Goal: Answer question/provide support: Share knowledge or assist other users

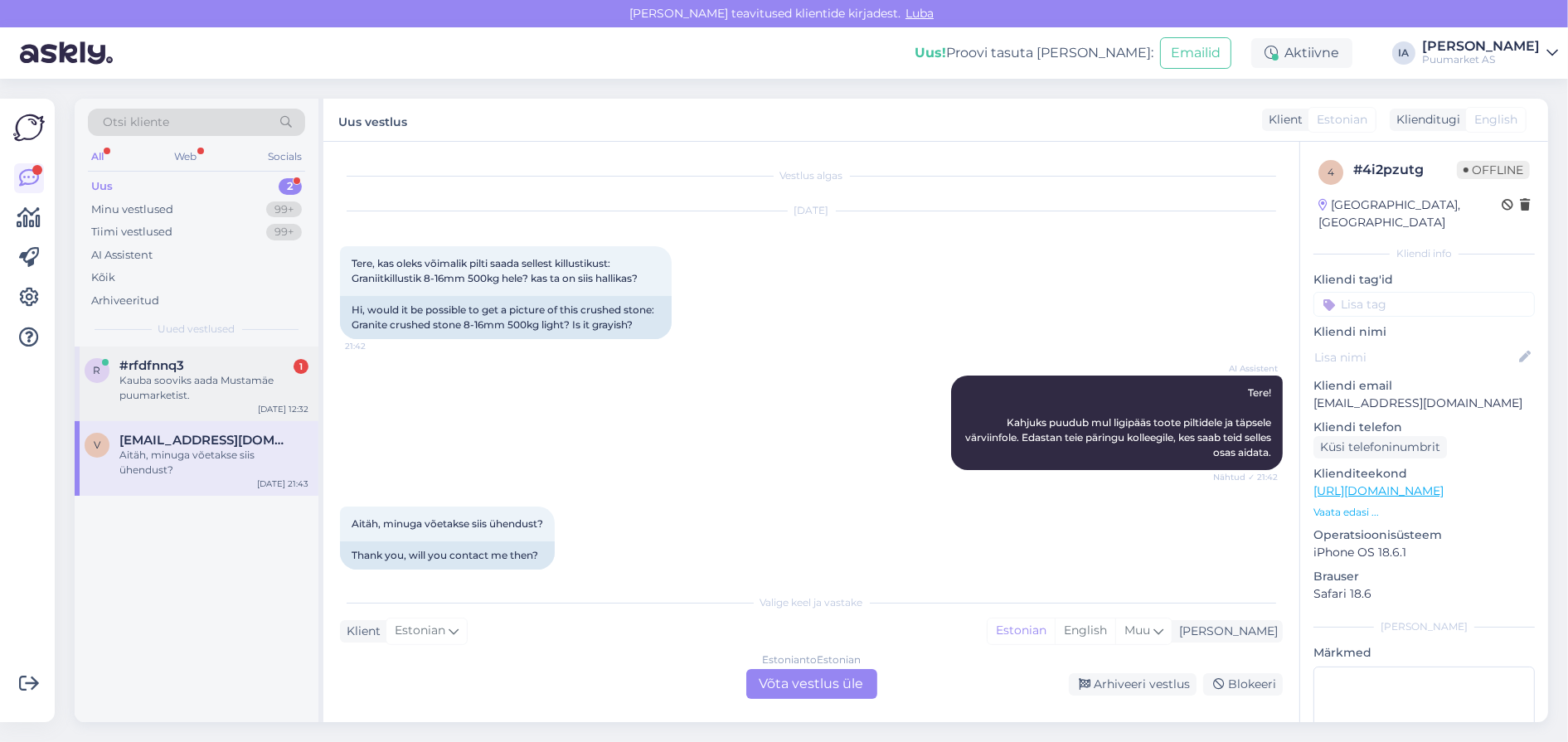
click at [167, 403] on div "Kauba sooviks aada Mustamäe puumarketist." at bounding box center [213, 388] width 189 height 30
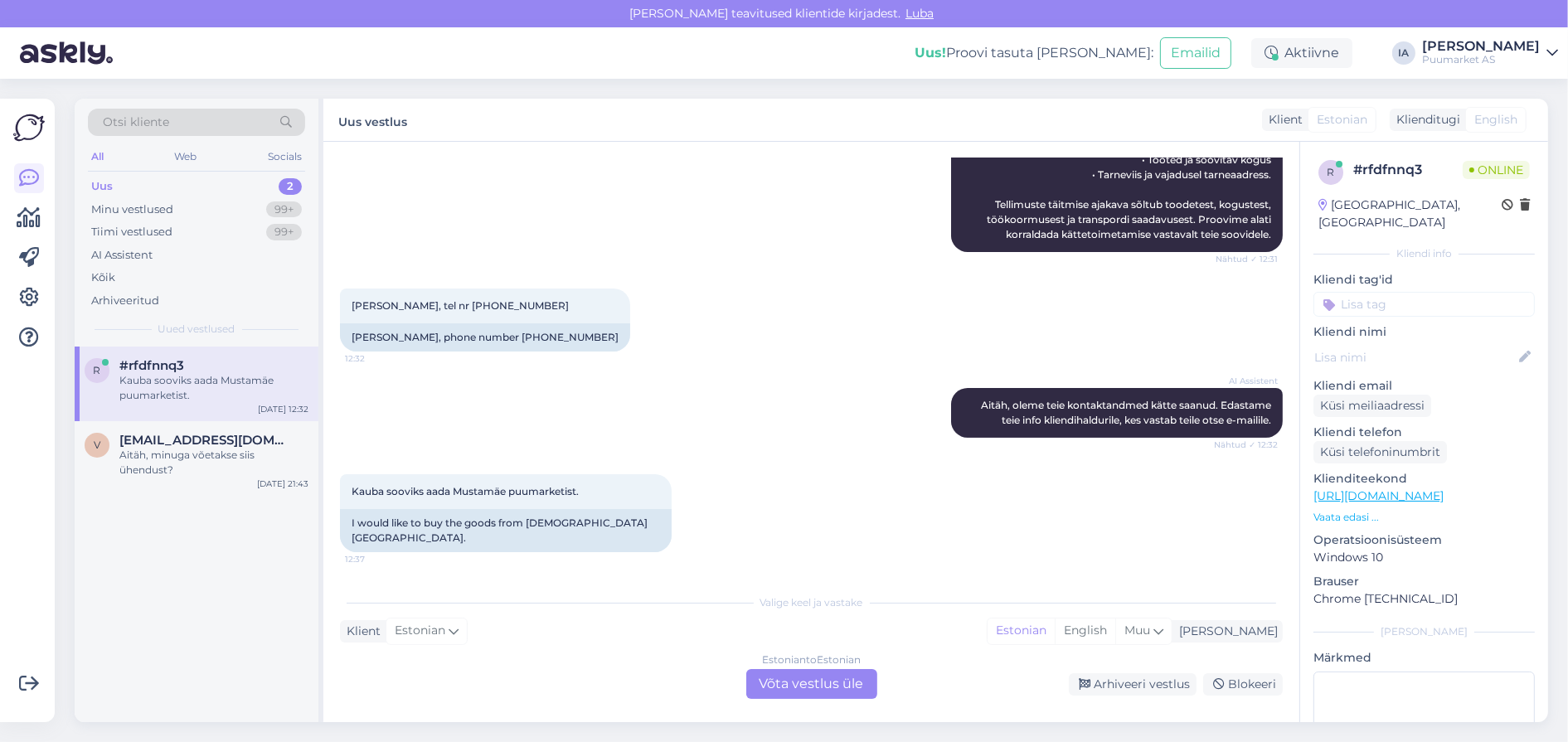
scroll to position [551, 0]
click at [823, 685] on div "Estonian to Estonian Võta vestlus üle" at bounding box center [812, 683] width 131 height 30
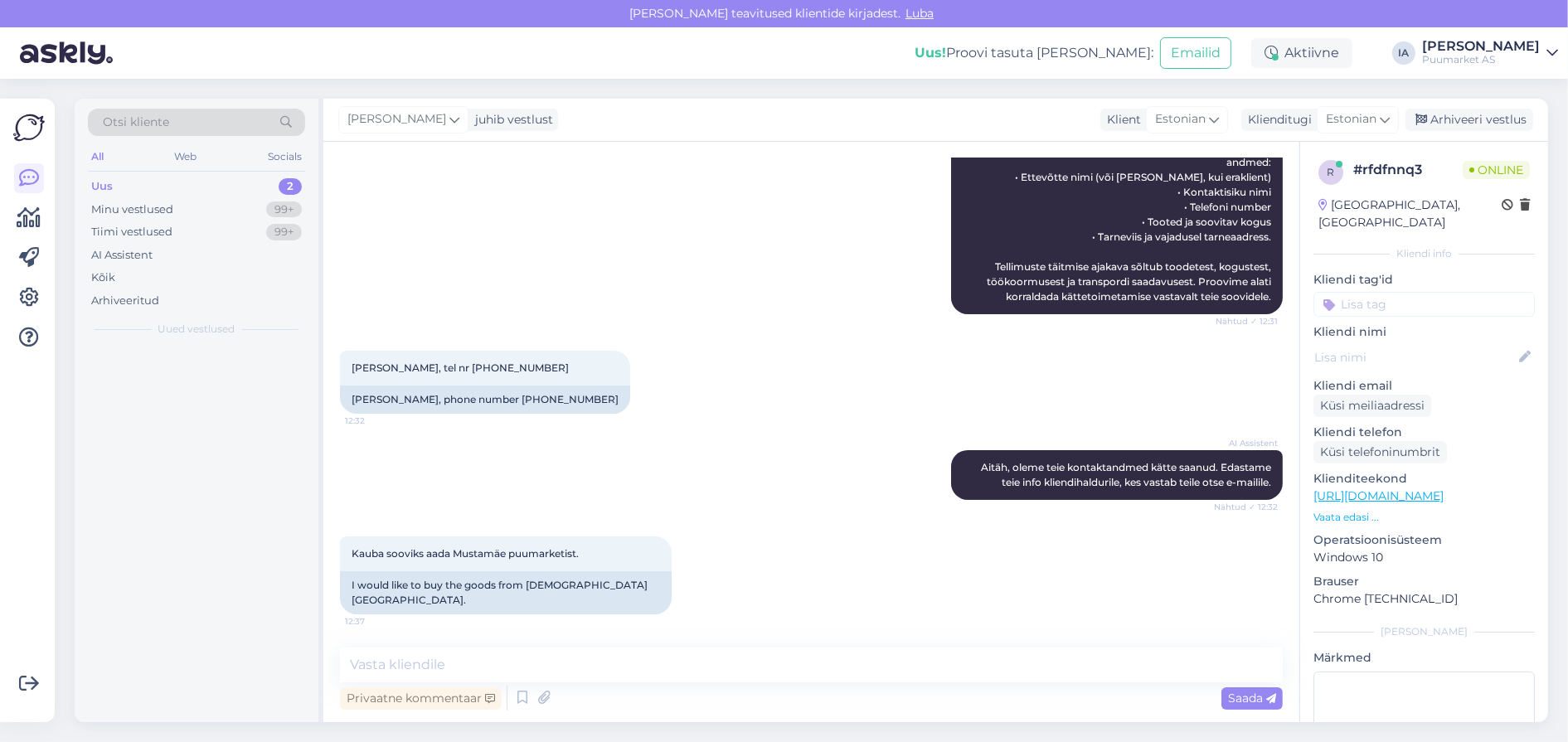
scroll to position [485, 0]
click at [530, 696] on icon at bounding box center [522, 698] width 19 height 25
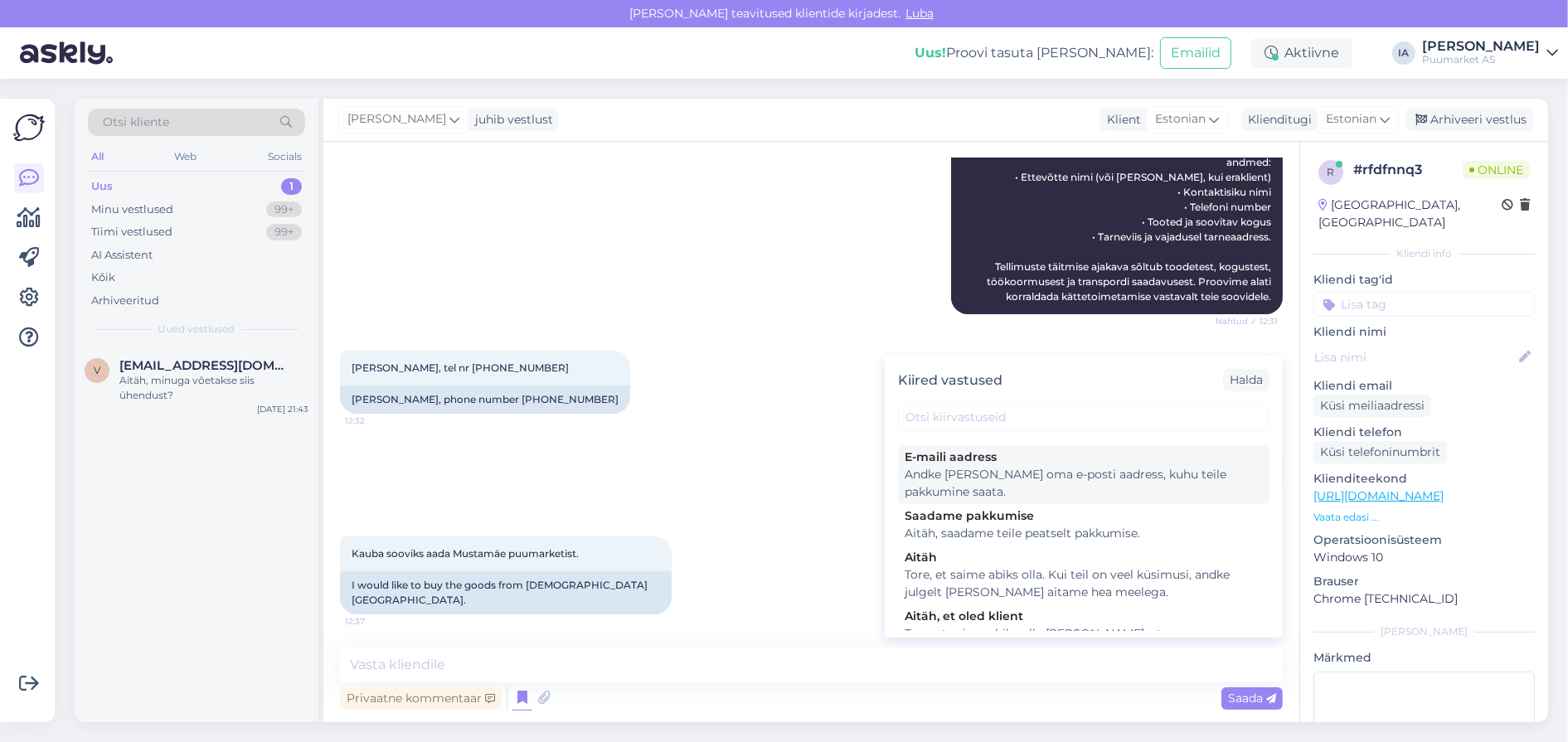
scroll to position [413, 0]
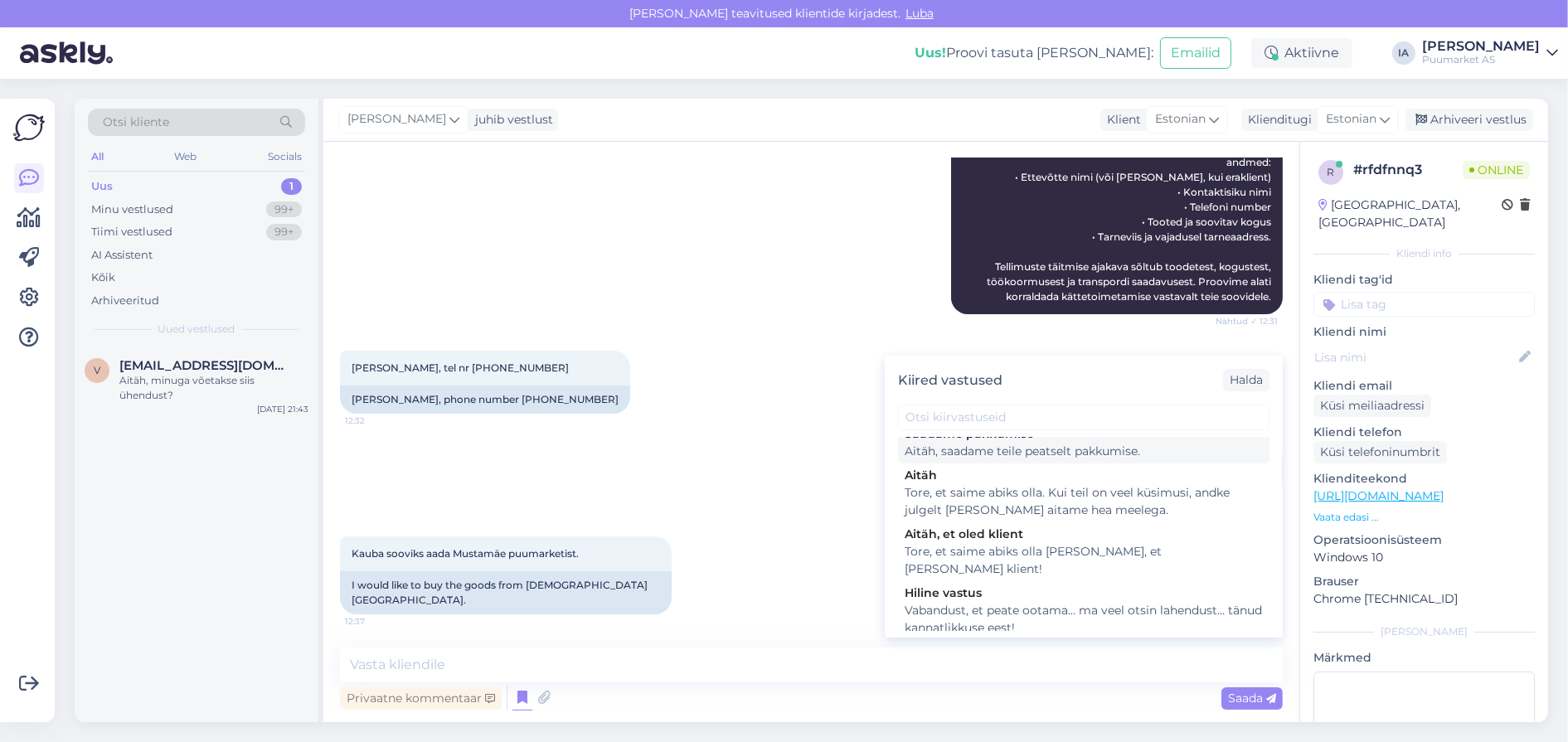
click at [1041, 460] on div "Aitäh, saadame teile peatselt pakkumise." at bounding box center [1083, 451] width 358 height 18
type textarea "Aitäh, saadame teile peatselt pakkumise."
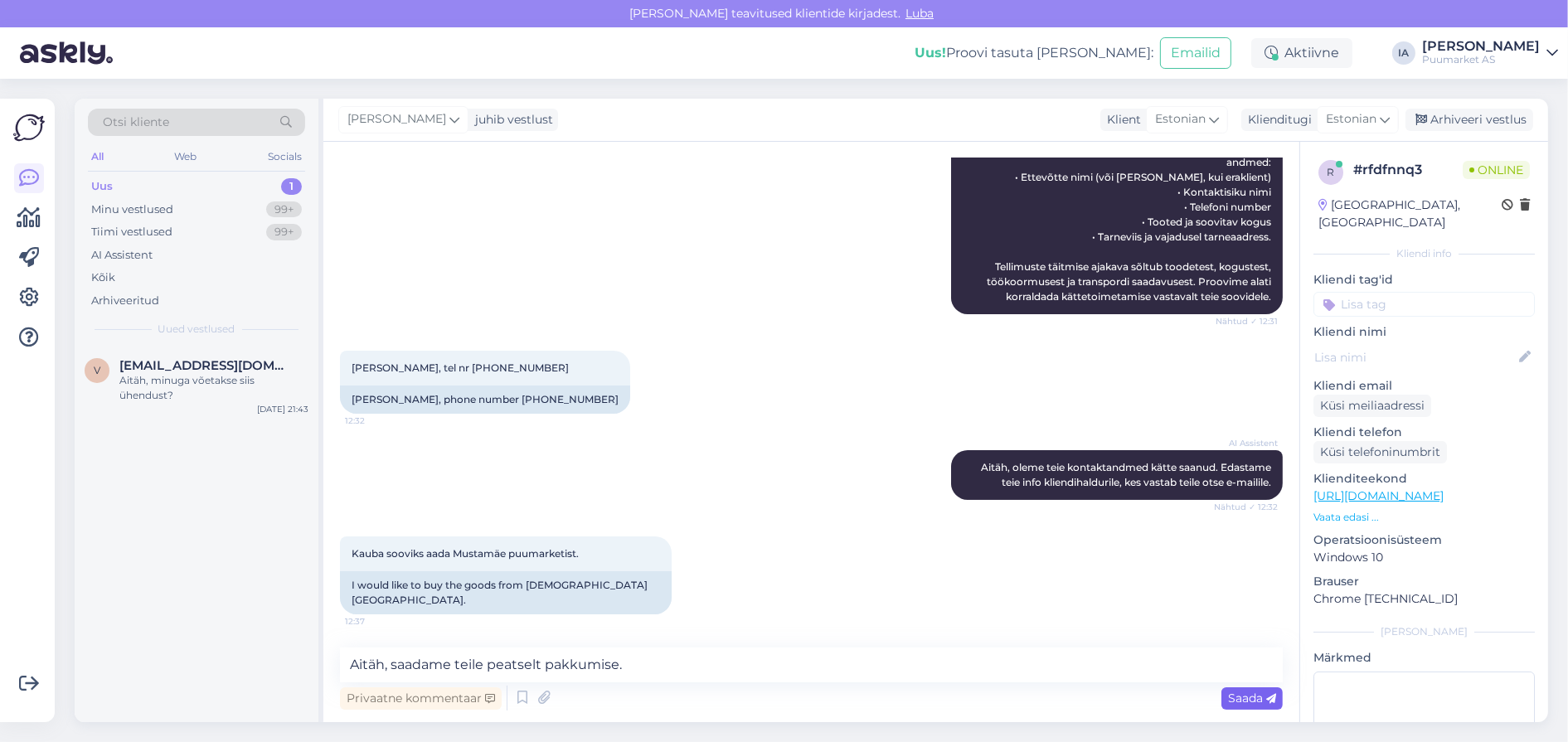
click at [1251, 699] on span "Saada" at bounding box center [1251, 698] width 48 height 15
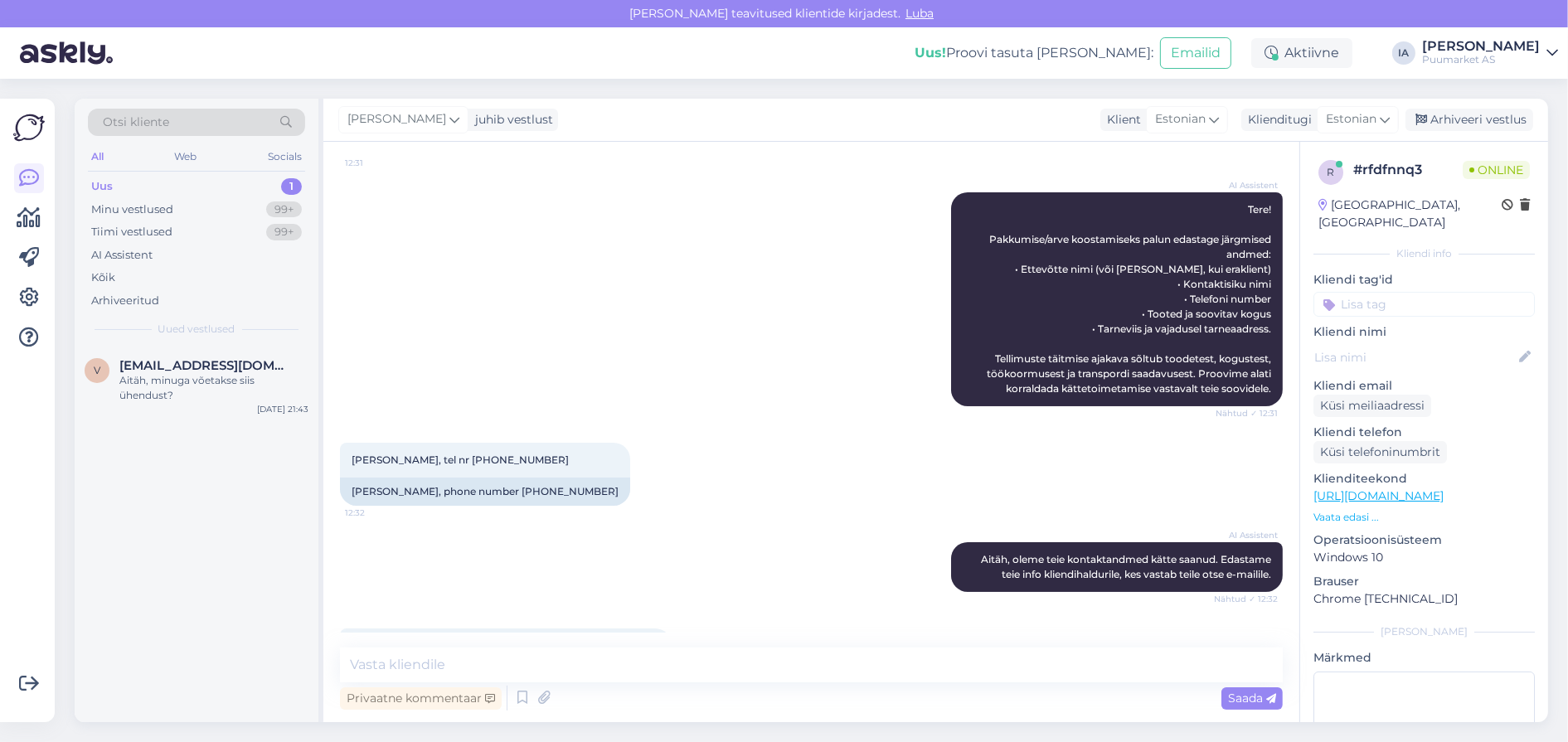
scroll to position [0, 0]
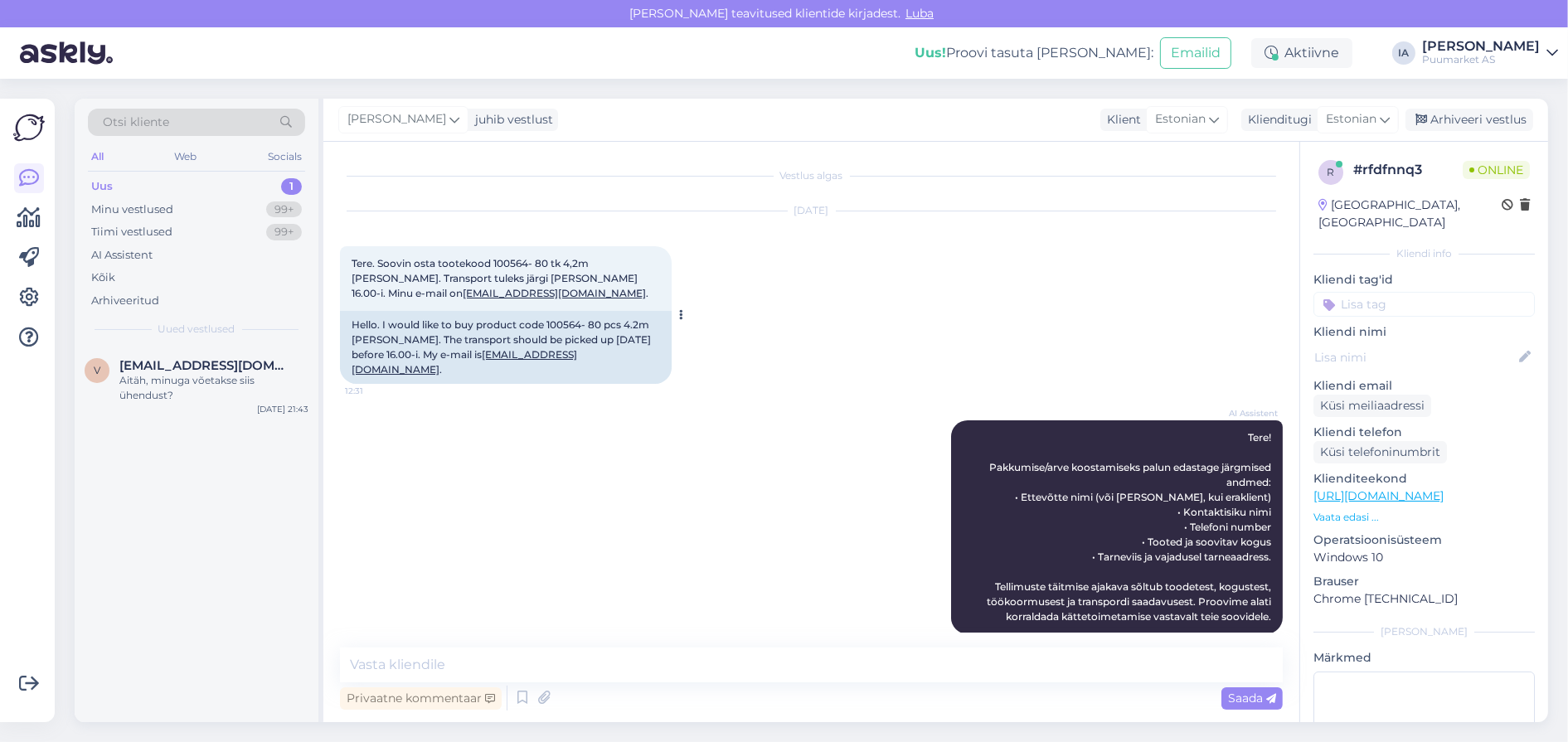
drag, startPoint x: 353, startPoint y: 270, endPoint x: 636, endPoint y: 314, distance: 286.4
click at [636, 311] on div "Tere. Soovin osta tootekood 100564- 80 tk 4,2m [PERSON_NAME]. Transport tuleks …" at bounding box center [506, 279] width 331 height 64
copy span "Tere. Soovin osta tootekood 100564- 80 tk 4,2m [PERSON_NAME]. Transport tuleks …"
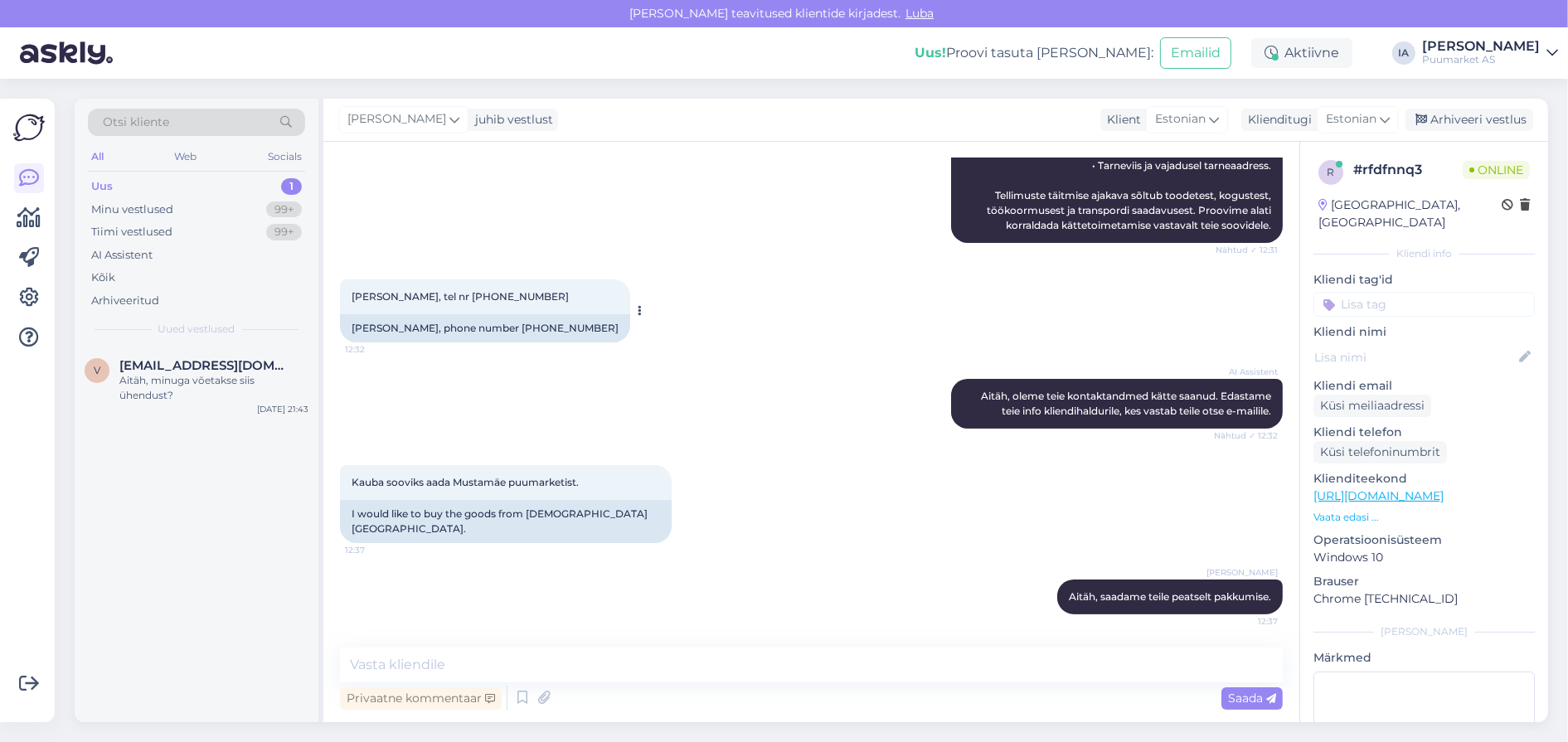
scroll to position [497, 0]
drag, startPoint x: 351, startPoint y: 293, endPoint x: 611, endPoint y: 278, distance: 260.4
click at [611, 280] on div "[PERSON_NAME], tel nr 56463069 12:32" at bounding box center [485, 297] width 290 height 35
copy span "[PERSON_NAME], tel nr [PHONE_NUMBER]"
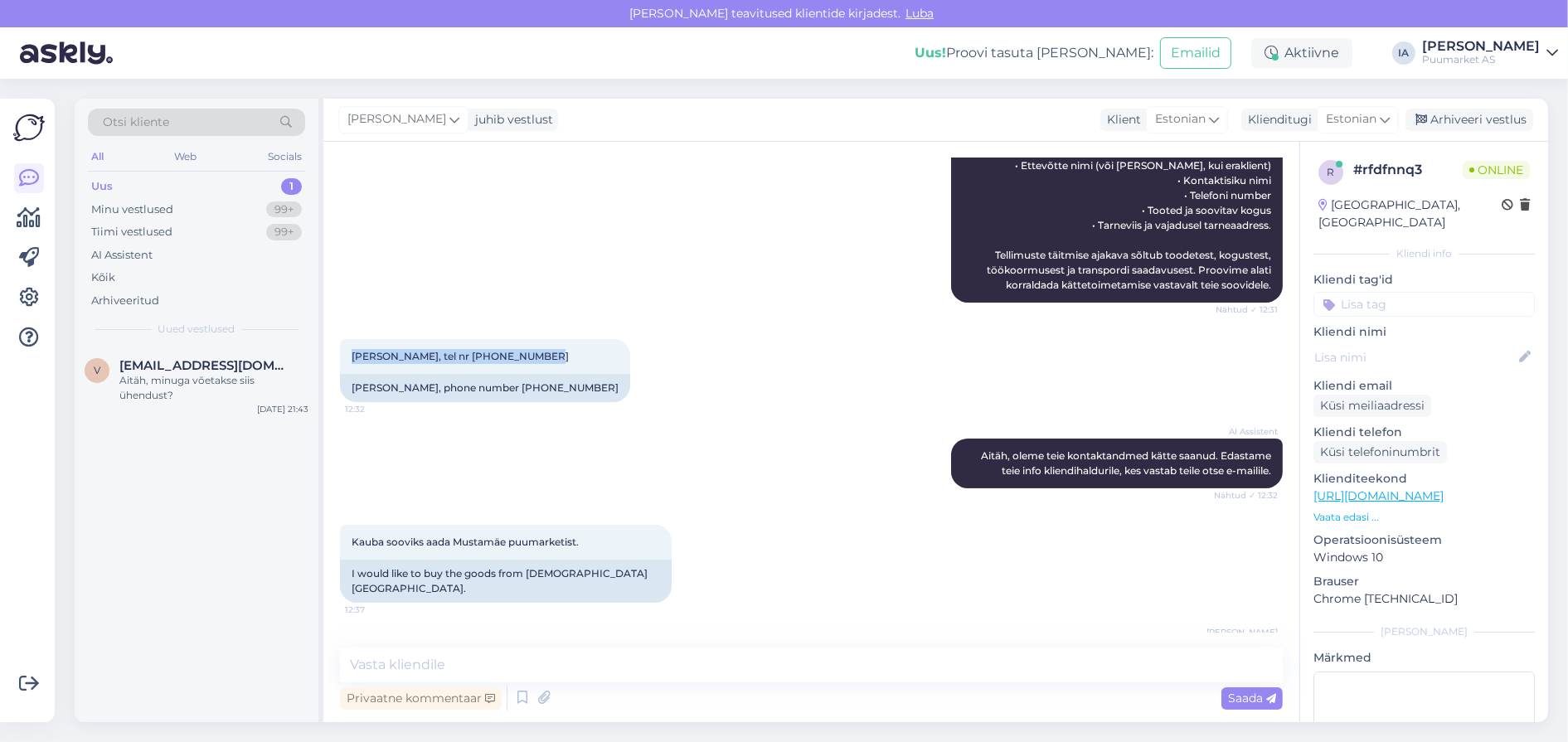
scroll to position [560, 0]
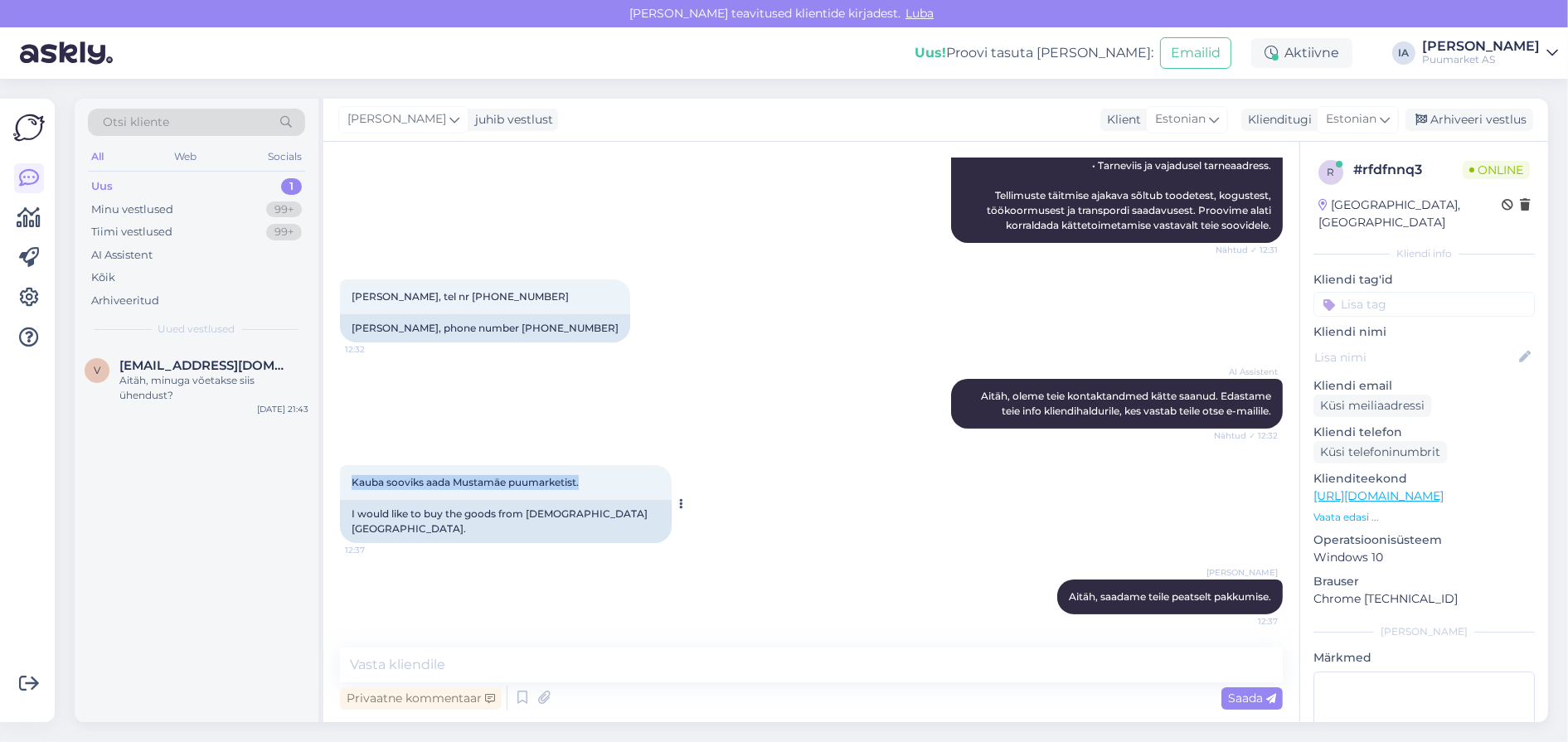
drag, startPoint x: 349, startPoint y: 470, endPoint x: 652, endPoint y: 458, distance: 303.2
click at [652, 465] on div "Kauba sooviks aada Mustamäe puumarketist. 12:37" at bounding box center [506, 483] width 331 height 35
copy span "Kauba sooviks aada Mustamäe puumarketist."
click at [174, 373] on span "[EMAIL_ADDRESS][DOMAIN_NAME]" at bounding box center [205, 365] width 172 height 15
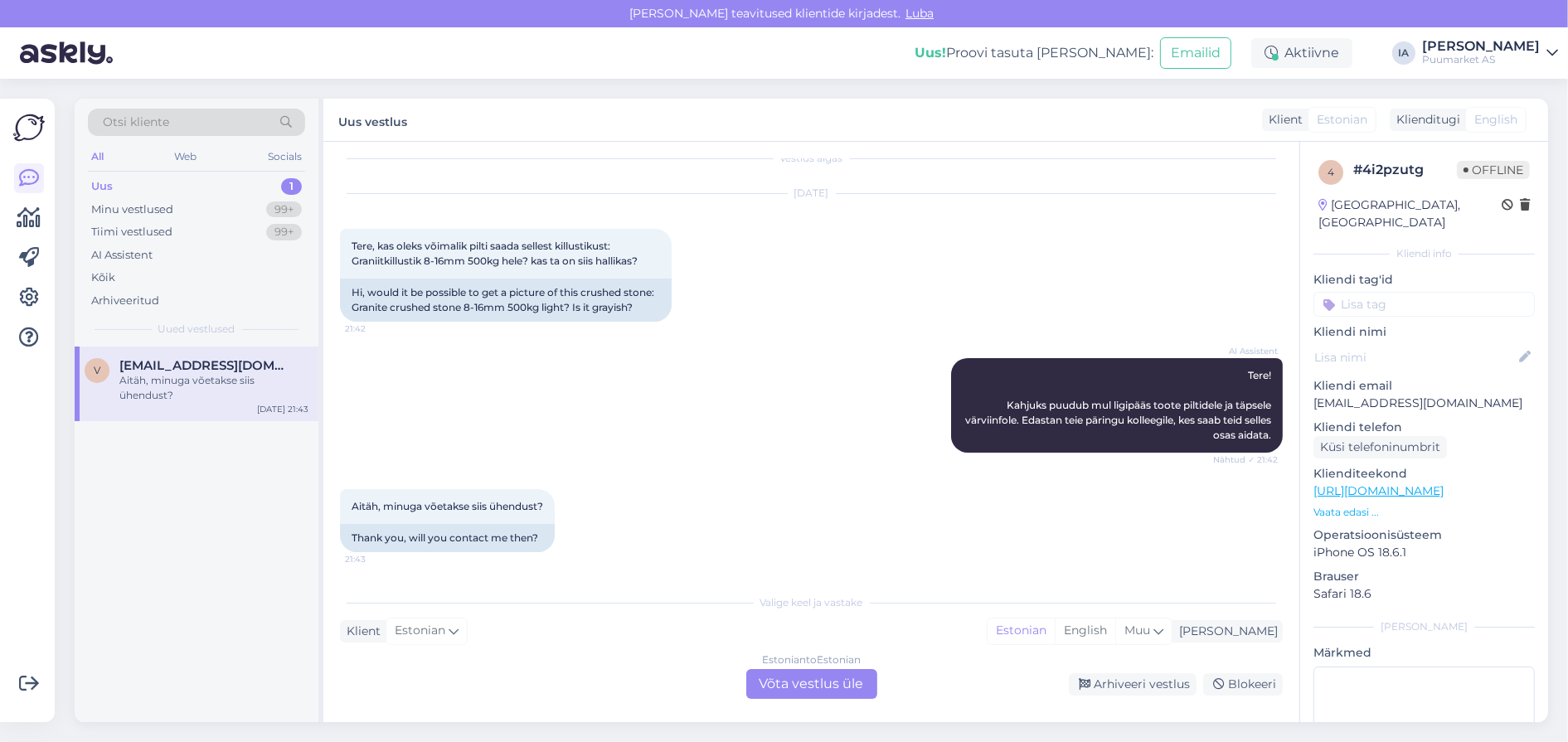
scroll to position [0, 0]
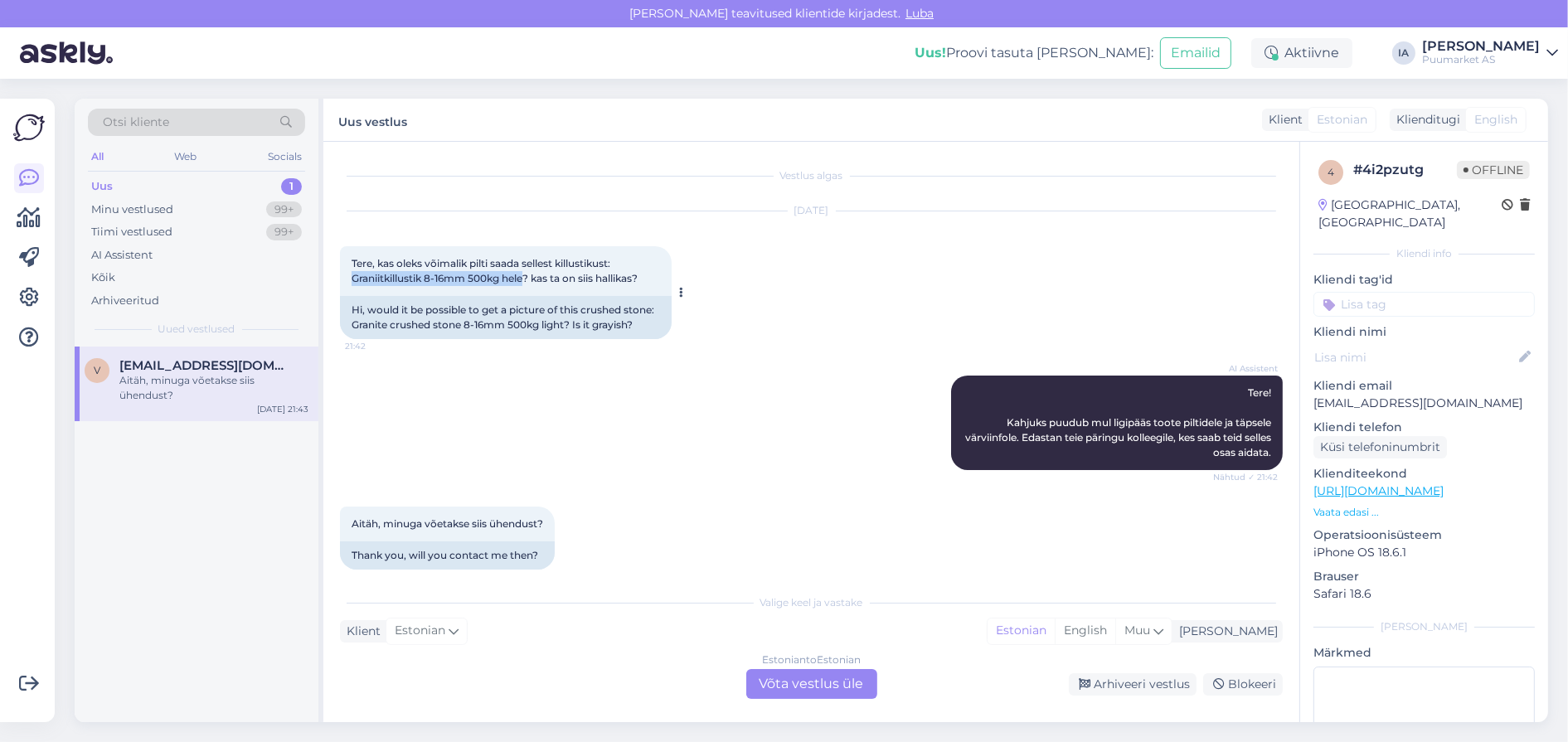
drag, startPoint x: 425, startPoint y: 293, endPoint x: 646, endPoint y: 292, distance: 221.0
click at [637, 285] on span "Tere, kas oleks võimalik pilti saada sellest killustikust: Graniitkillustik 8-1…" at bounding box center [494, 271] width 286 height 27
copy span "Graniitkillustik 8-16mm 500kg hele"
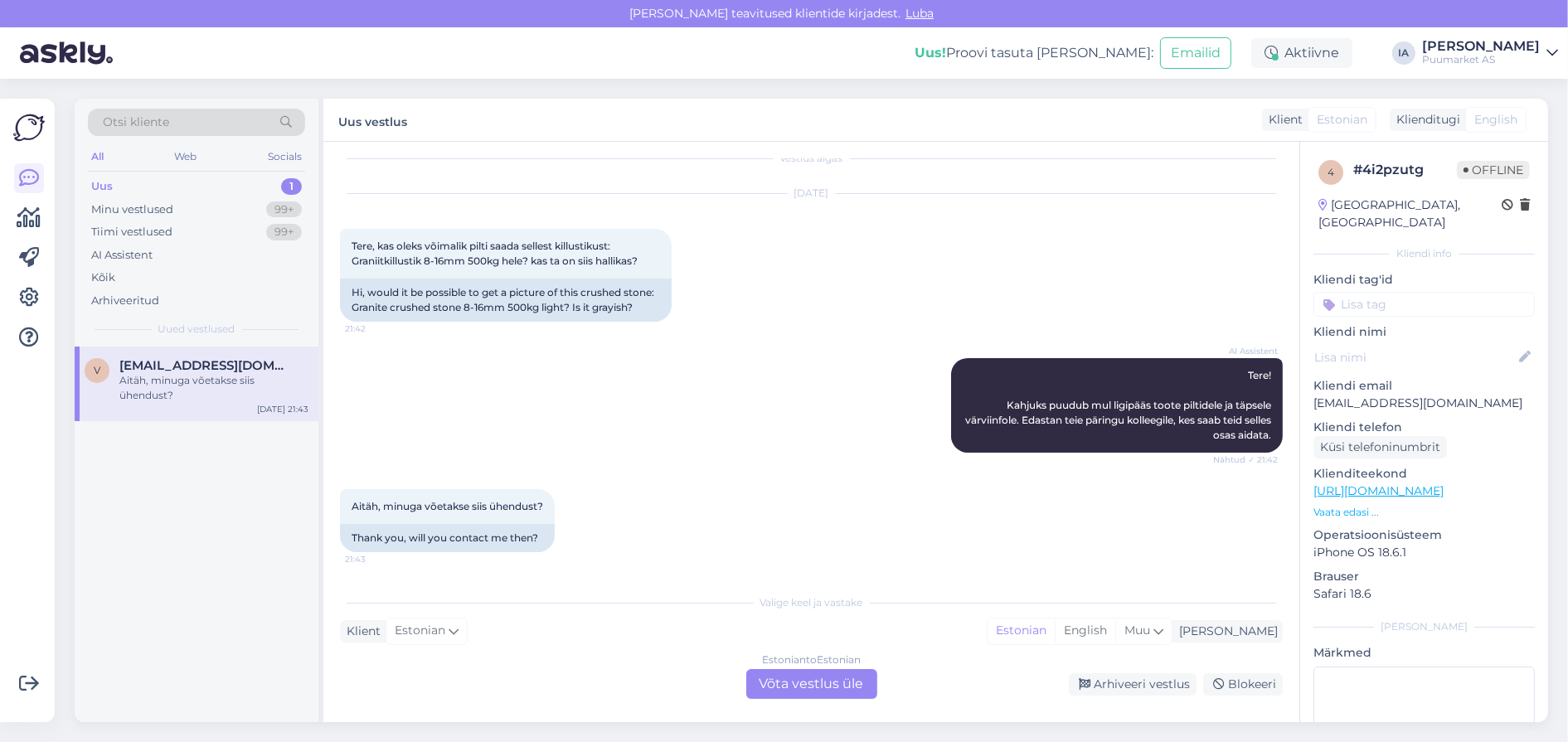
click at [869, 695] on div "Estonian to Estonian Võta vestlus üle" at bounding box center [812, 683] width 131 height 30
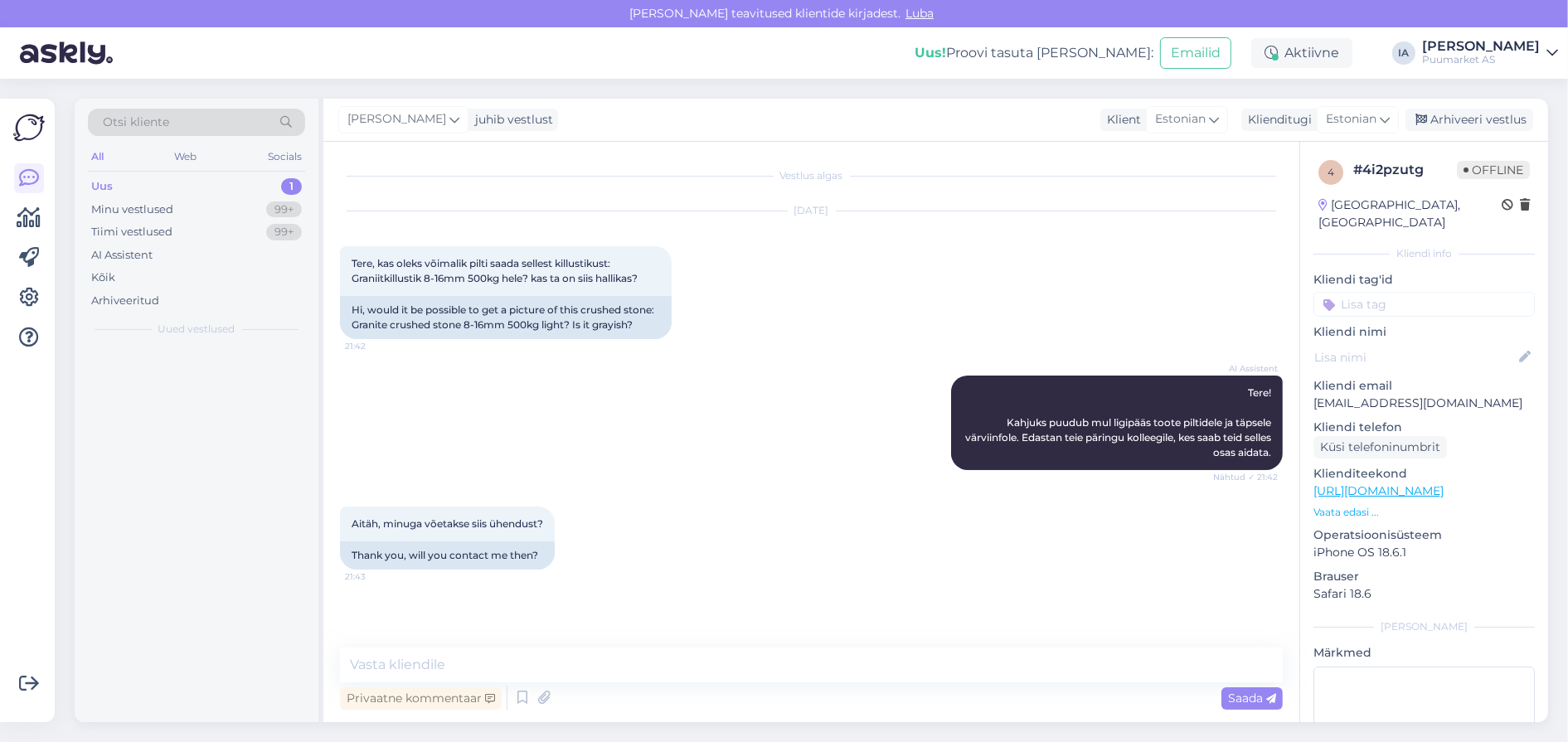
scroll to position [42, 0]
